Goal: Transaction & Acquisition: Purchase product/service

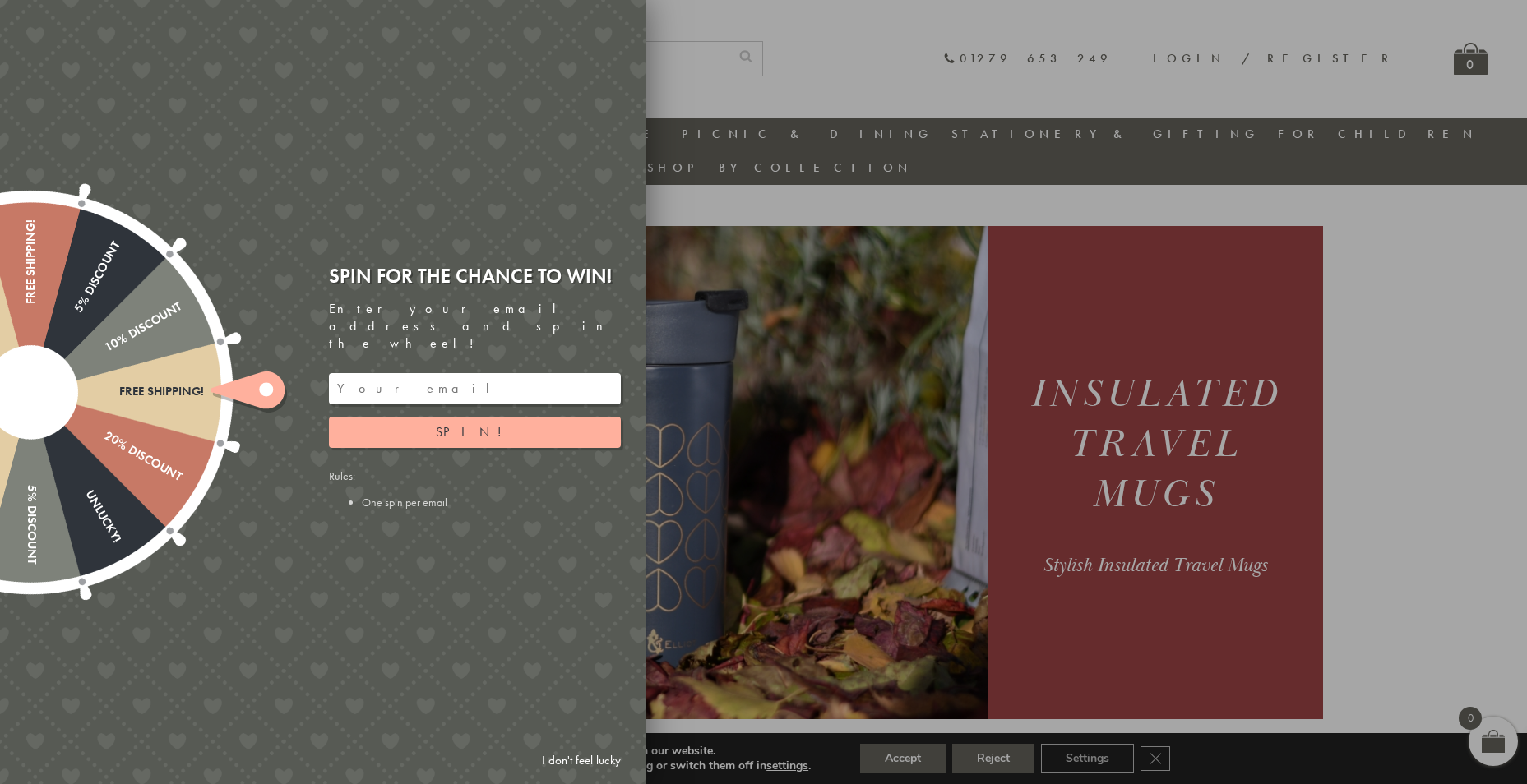
click at [588, 755] on link "I don't feel lucky" at bounding box center [581, 761] width 95 height 30
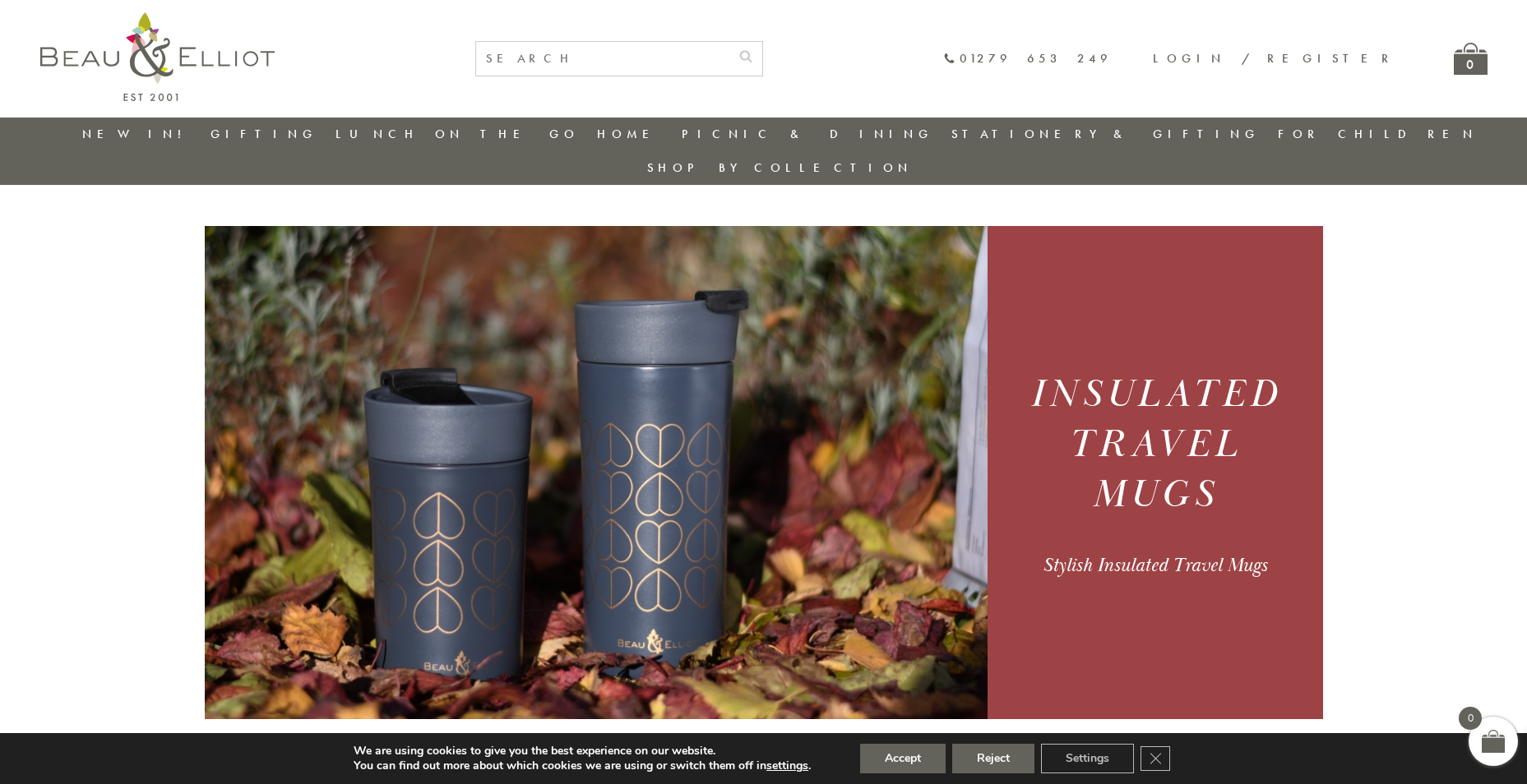
click at [729, 60] on input "text" at bounding box center [602, 58] width 253 height 33
type input "travel mugs"
click at [729, 42] on button "submit" at bounding box center [745, 55] width 33 height 27
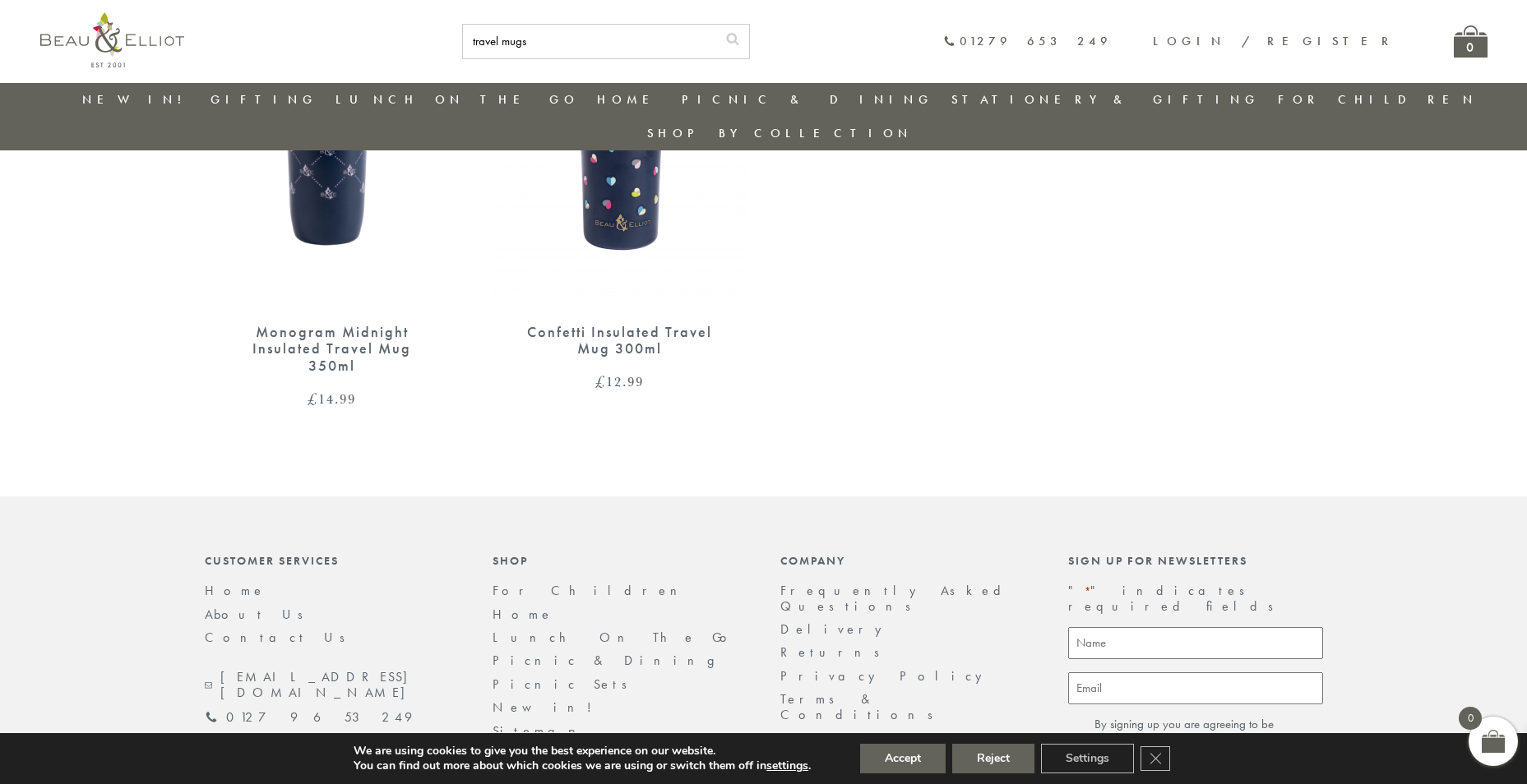
scroll to position [562, 0]
